Goal: Task Accomplishment & Management: Complete application form

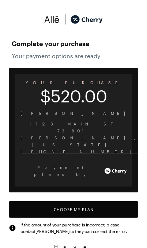
click at [113, 201] on button "Choose My Plan" at bounding box center [73, 209] width 129 height 16
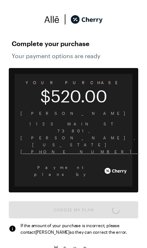
scroll to position [604, 0]
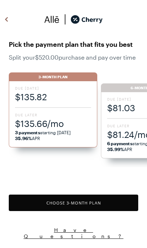
click at [29, 119] on span "$135.66/mo" at bounding box center [53, 123] width 76 height 12
click at [27, 126] on span "$135.66/mo" at bounding box center [53, 123] width 76 height 12
click at [129, 144] on strong "6 payments" at bounding box center [119, 143] width 25 height 5
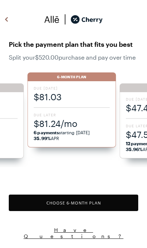
click at [102, 201] on button "Choose 6 -Month Plan" at bounding box center [73, 202] width 129 height 16
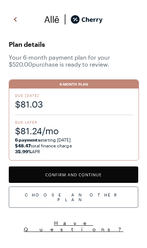
click at [121, 175] on button "Confirm and Continue" at bounding box center [73, 174] width 129 height 16
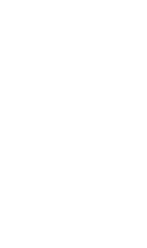
scroll to position [36, 0]
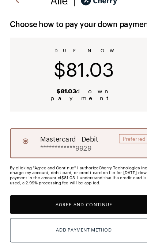
scroll to position [1, 0]
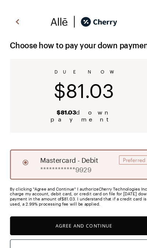
click at [103, 195] on button "Agree and Continue" at bounding box center [73, 197] width 129 height 16
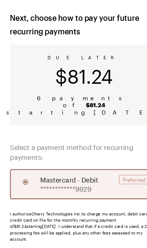
scroll to position [34, 0]
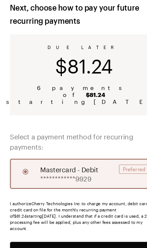
click at [95, 212] on button "Agree and Continue" at bounding box center [73, 220] width 129 height 16
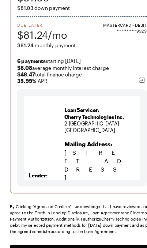
scroll to position [101, 0]
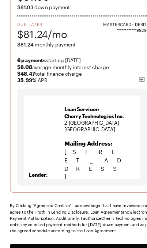
click at [90, 213] on button "Agree and Confirm" at bounding box center [73, 221] width 129 height 16
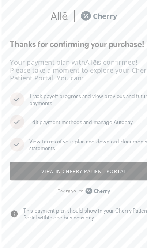
scroll to position [5, 0]
click at [28, 141] on button "View in Cherry patient portal" at bounding box center [73, 149] width 129 height 16
